Goal: Task Accomplishment & Management: Use online tool/utility

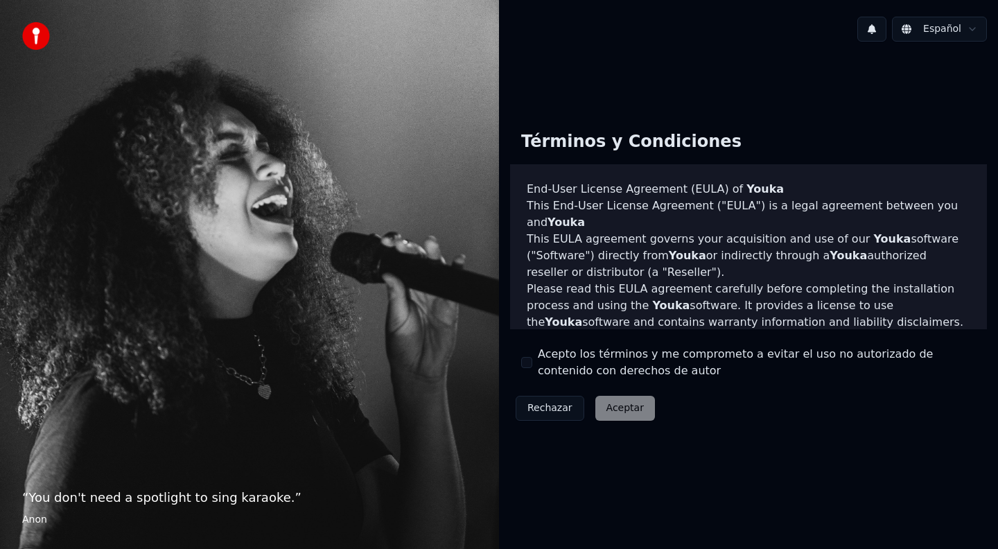
click at [536, 364] on div "Acepto los términos y me comprometo a evitar el uso no autorizado de contenido …" at bounding box center [748, 362] width 455 height 33
click at [532, 364] on div "Acepto los términos y me comprometo a evitar el uso no autorizado de contenido …" at bounding box center [748, 362] width 455 height 33
click at [529, 352] on div "Acepto los términos y me comprometo a evitar el uso no autorizado de contenido …" at bounding box center [748, 362] width 455 height 33
click at [528, 363] on button "Acepto los términos y me comprometo a evitar el uso no autorizado de contenido …" at bounding box center [526, 362] width 11 height 11
click at [612, 407] on button "Aceptar" at bounding box center [625, 408] width 60 height 25
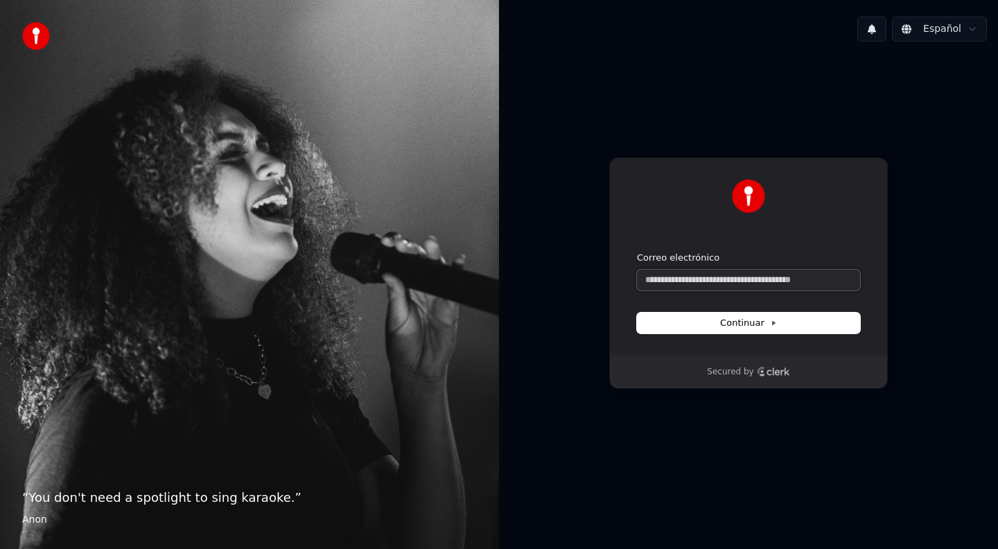
click at [753, 286] on input "Correo electrónico" at bounding box center [748, 280] width 223 height 21
click at [637, 252] on button "submit" at bounding box center [637, 252] width 0 height 0
type input "**********"
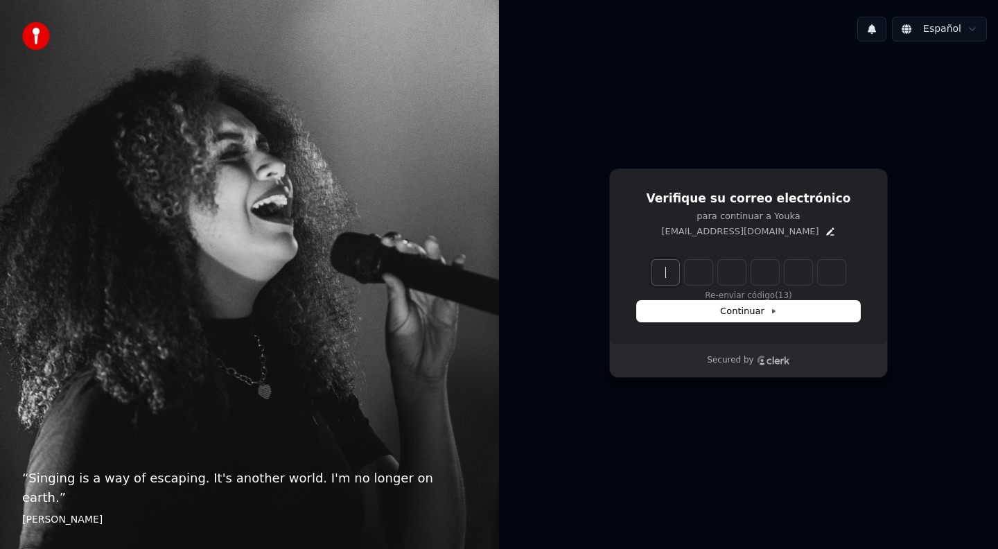
click at [665, 266] on input "Enter verification code" at bounding box center [763, 272] width 222 height 25
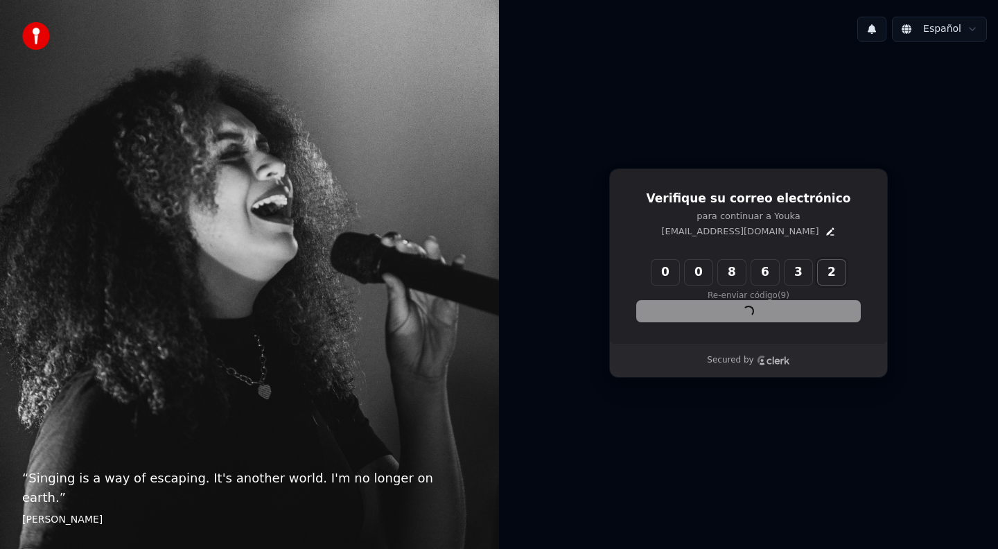
type input "******"
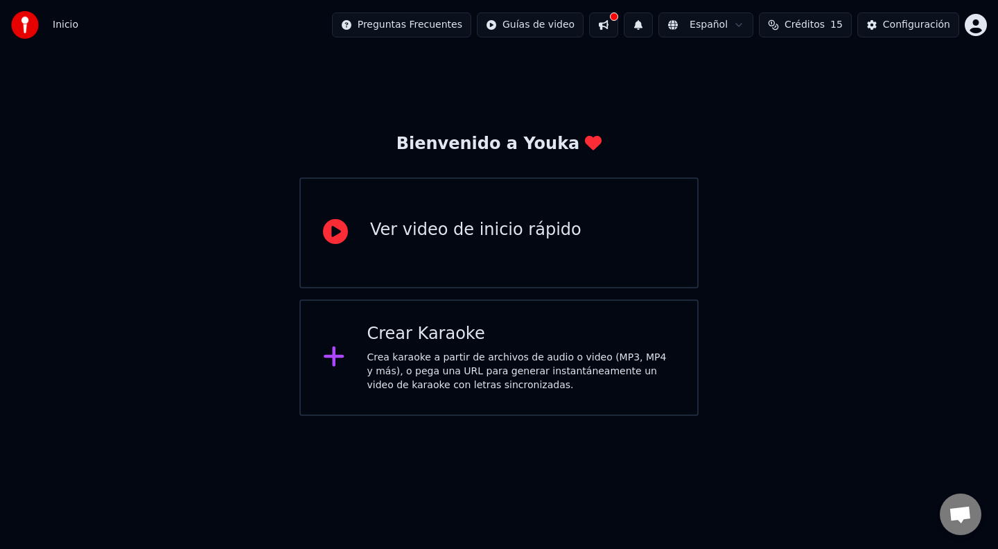
click at [545, 336] on div "Crear Karaoke" at bounding box center [521, 334] width 308 height 22
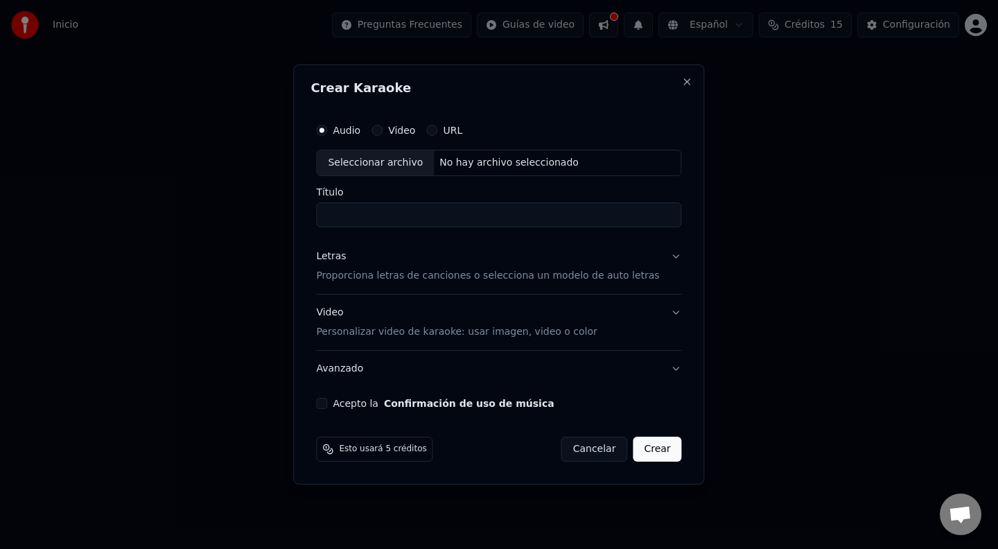
click at [397, 453] on span "Esto usará 5 créditos" at bounding box center [382, 449] width 87 height 11
click at [502, 172] on div "Seleccionar archivo No hay archivo seleccionado" at bounding box center [498, 163] width 365 height 26
click at [364, 154] on div "Seleccionar archivo" at bounding box center [375, 162] width 117 height 25
